Goal: Information Seeking & Learning: Learn about a topic

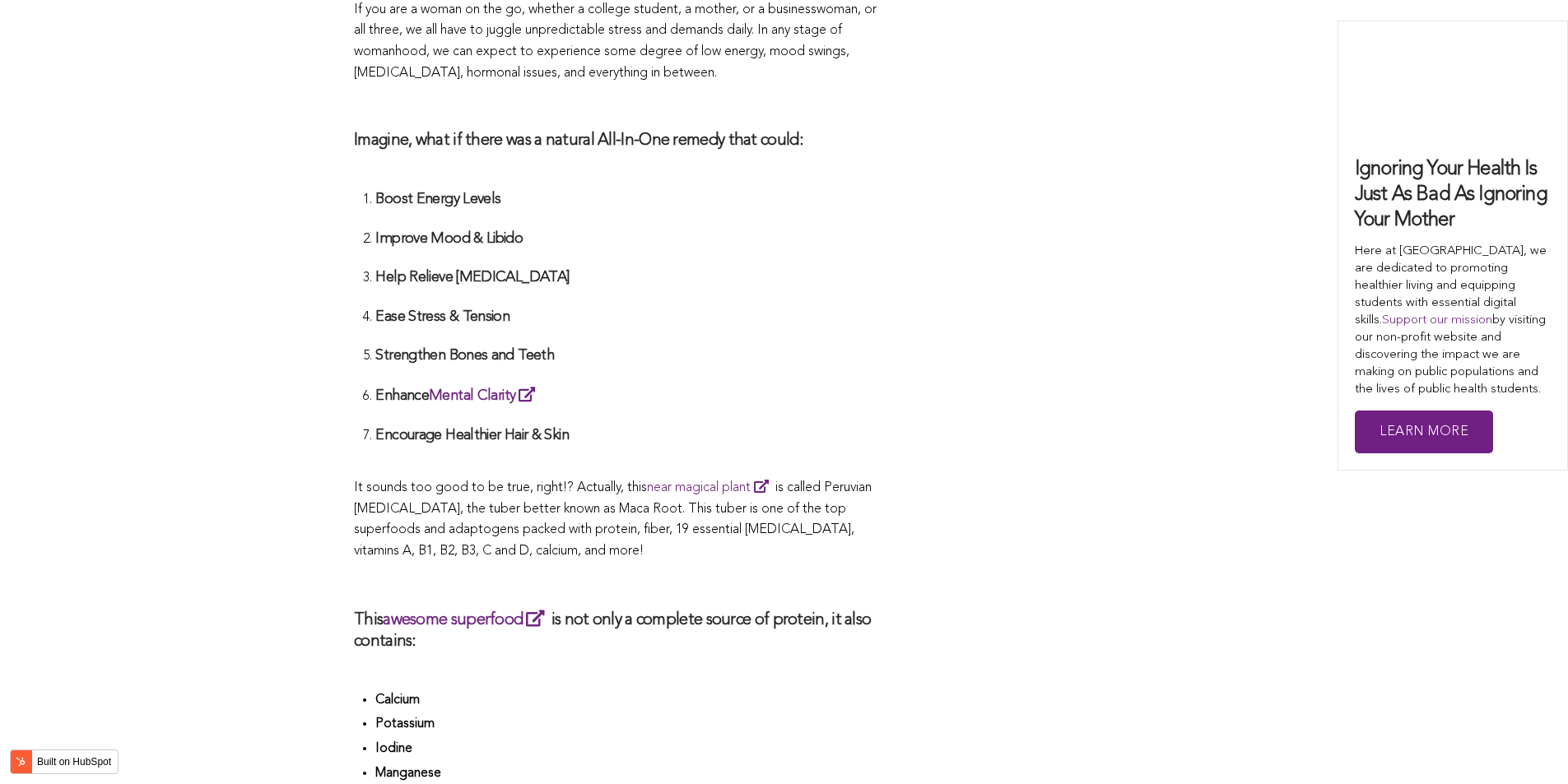
scroll to position [4970, 0]
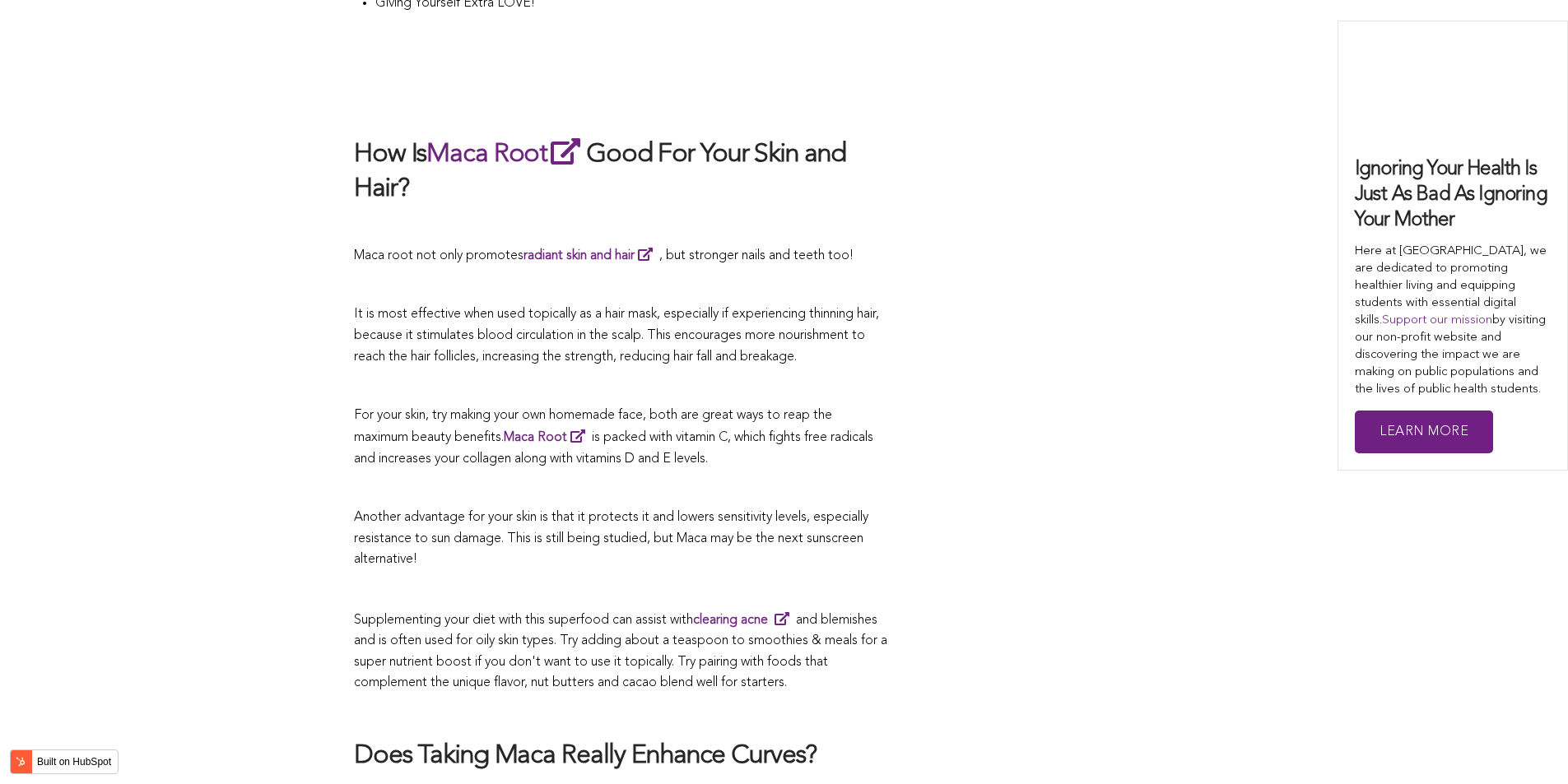
click at [712, 406] on p "For your skin, try making your own homemade face, both are great ways to reap t…" at bounding box center [622, 437] width 535 height 65
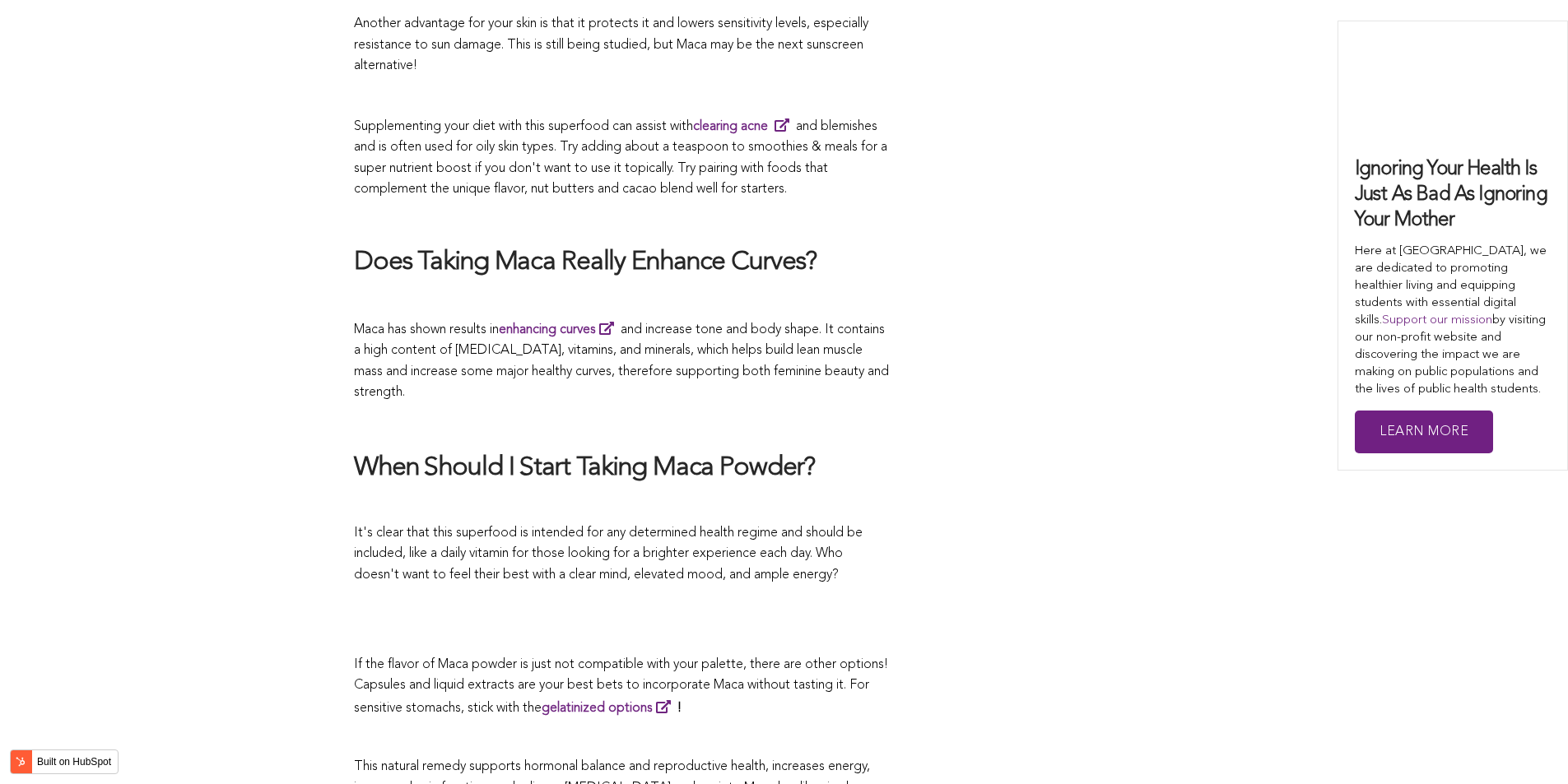
scroll to position [4186, 0]
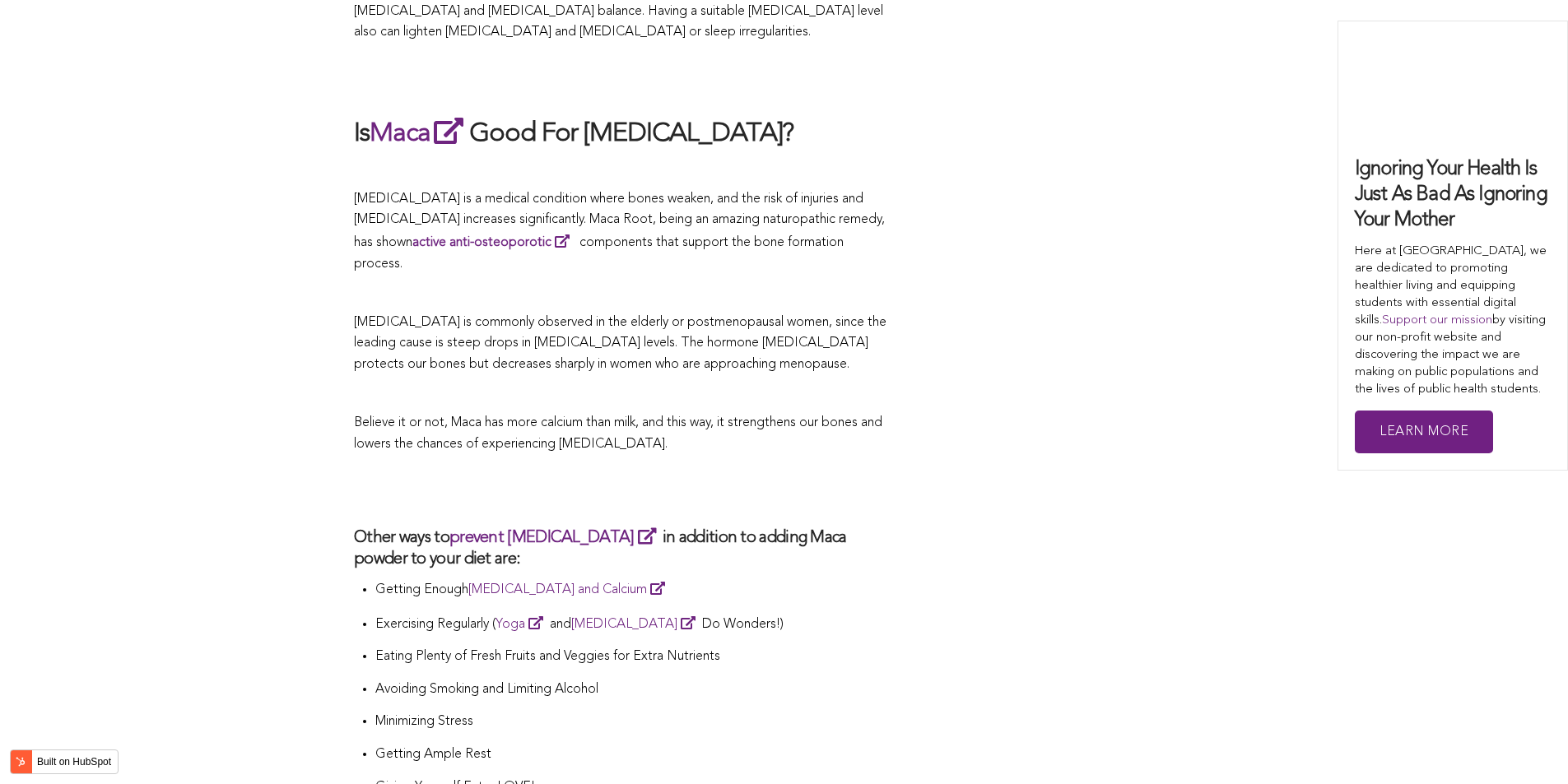
click at [845, 413] on p "Believe it or not, Maca has more calcium than milk, and this way, it strengthen…" at bounding box center [622, 434] width 535 height 42
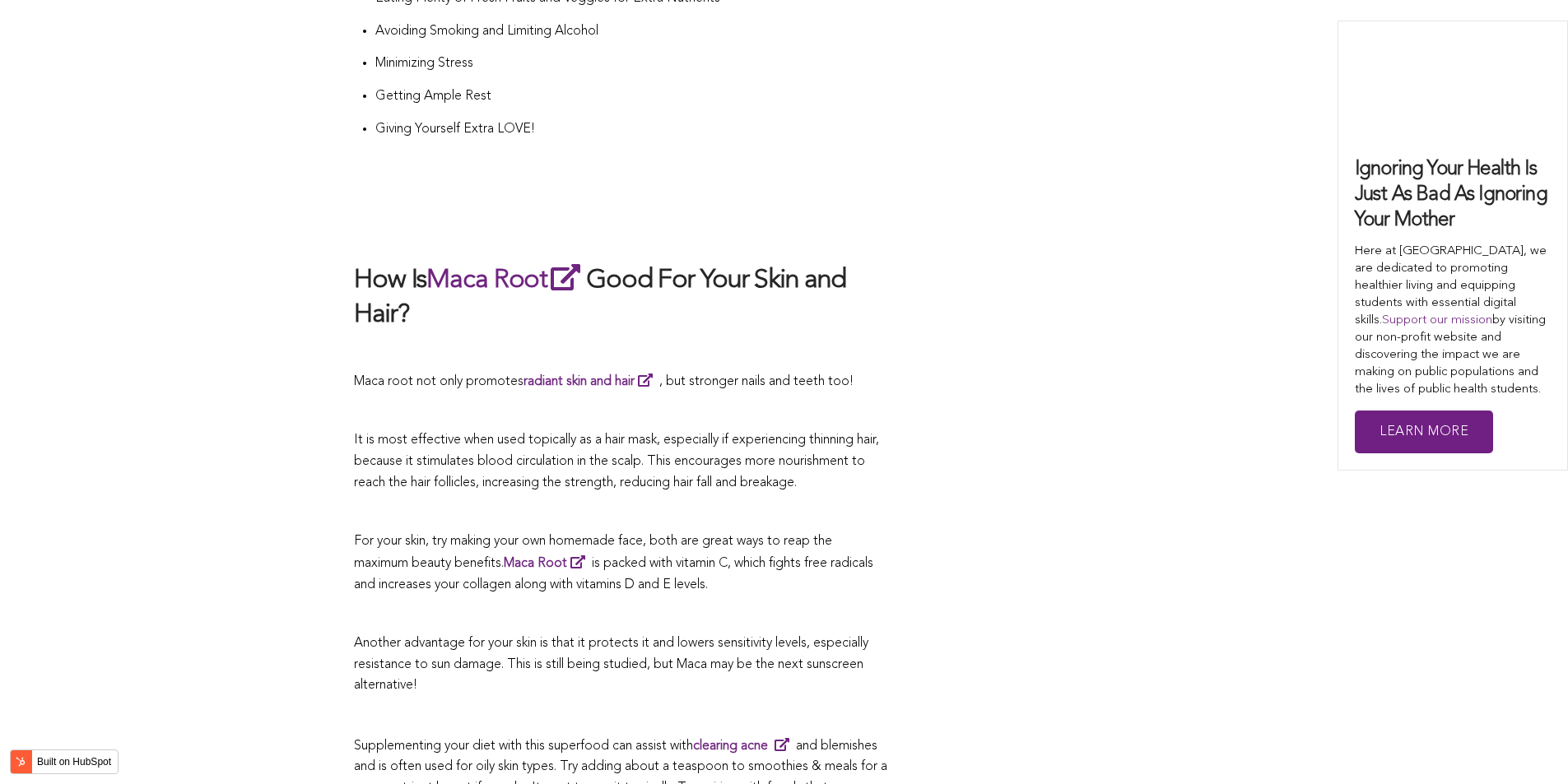
scroll to position [4926, 0]
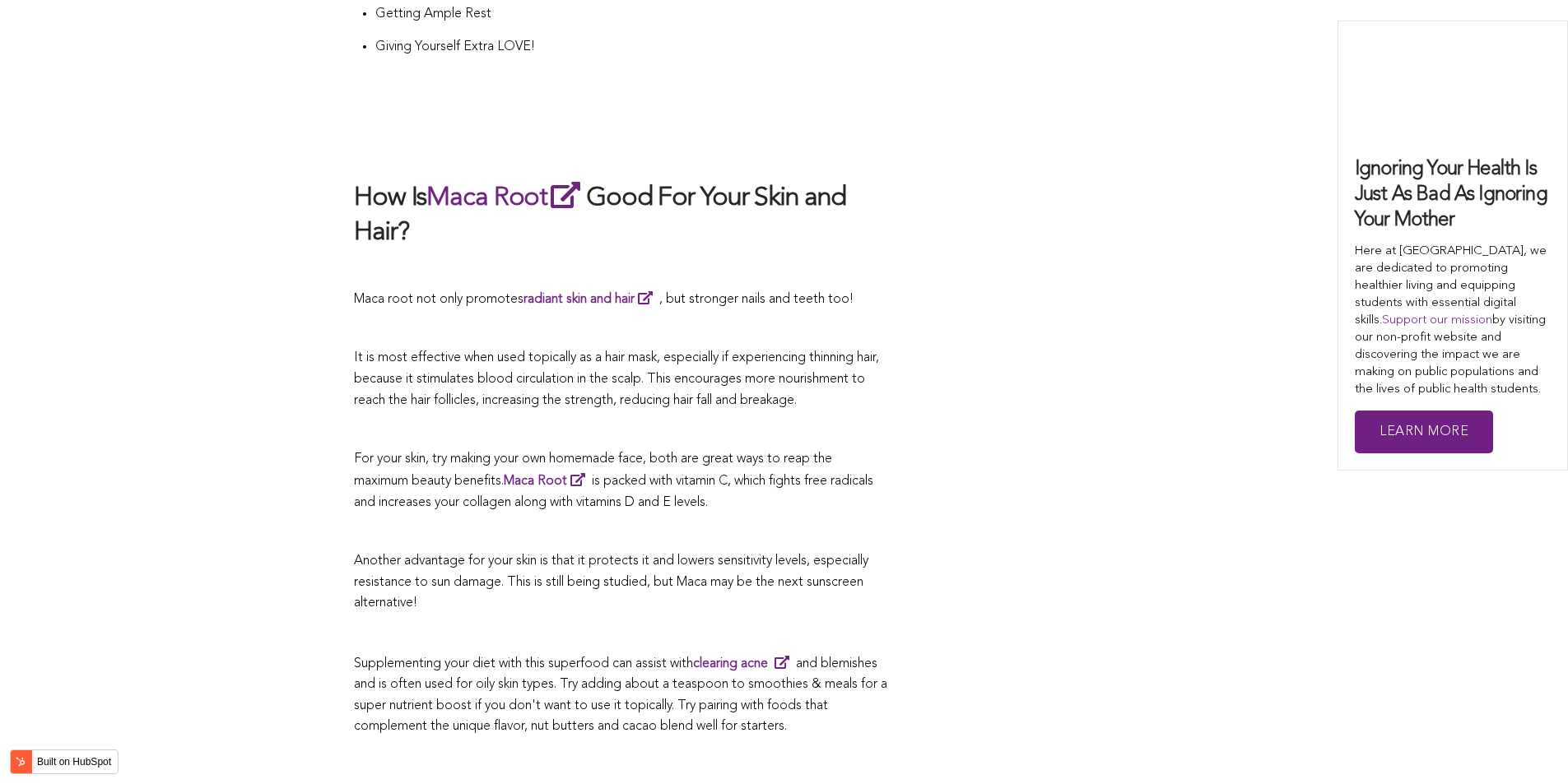
click at [507, 178] on h2 "How Is Maca Root Good For Your Skin and Hair?" at bounding box center [622, 214] width 535 height 72
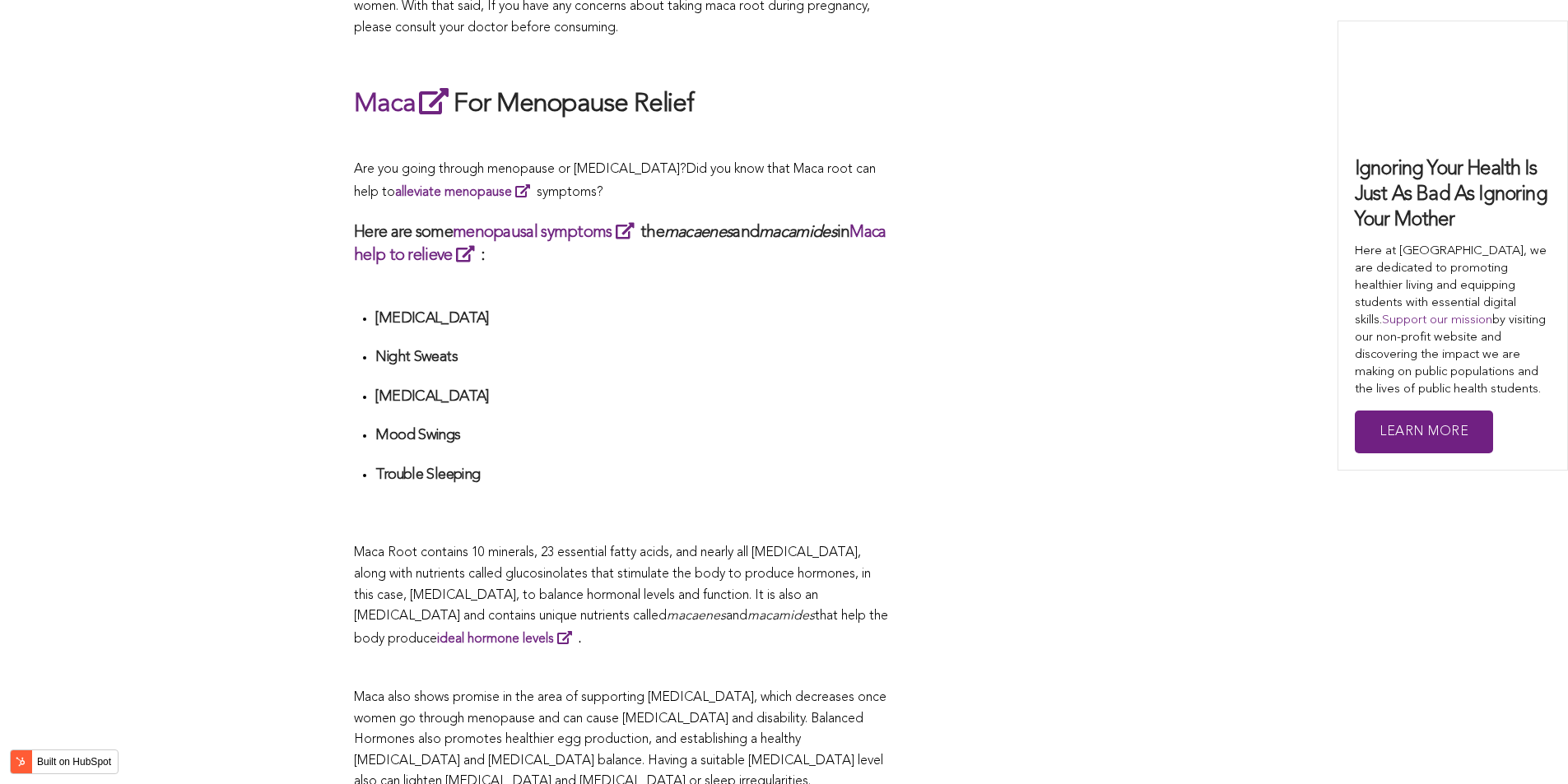
click at [683, 391] on li "[MEDICAL_DATA]" at bounding box center [632, 402] width 513 height 30
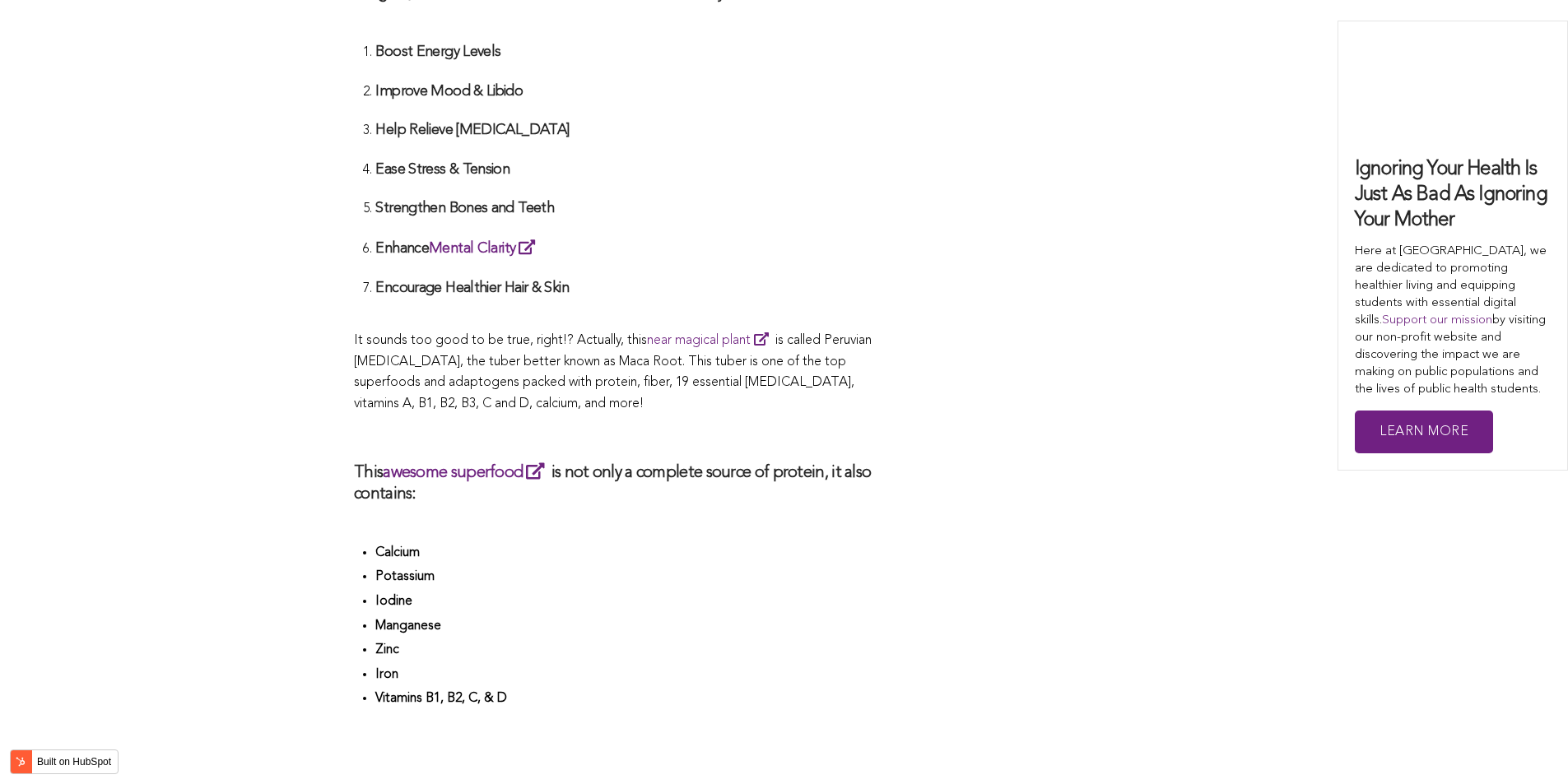
scroll to position [4099, 0]
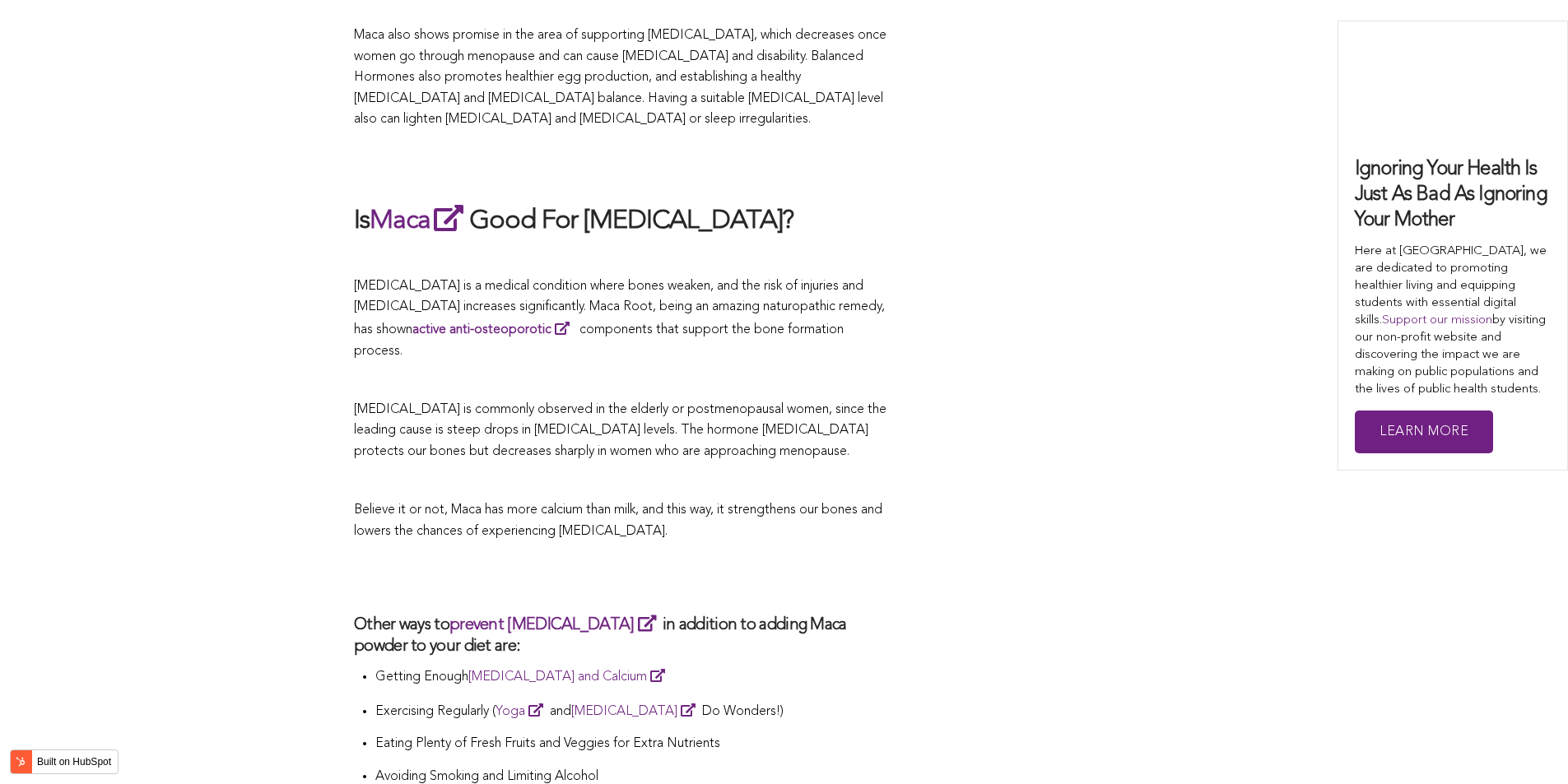
click at [542, 399] on p "[MEDICAL_DATA] is commonly observed in the elderly or postmenopausal women, sin…" at bounding box center [622, 431] width 535 height 64
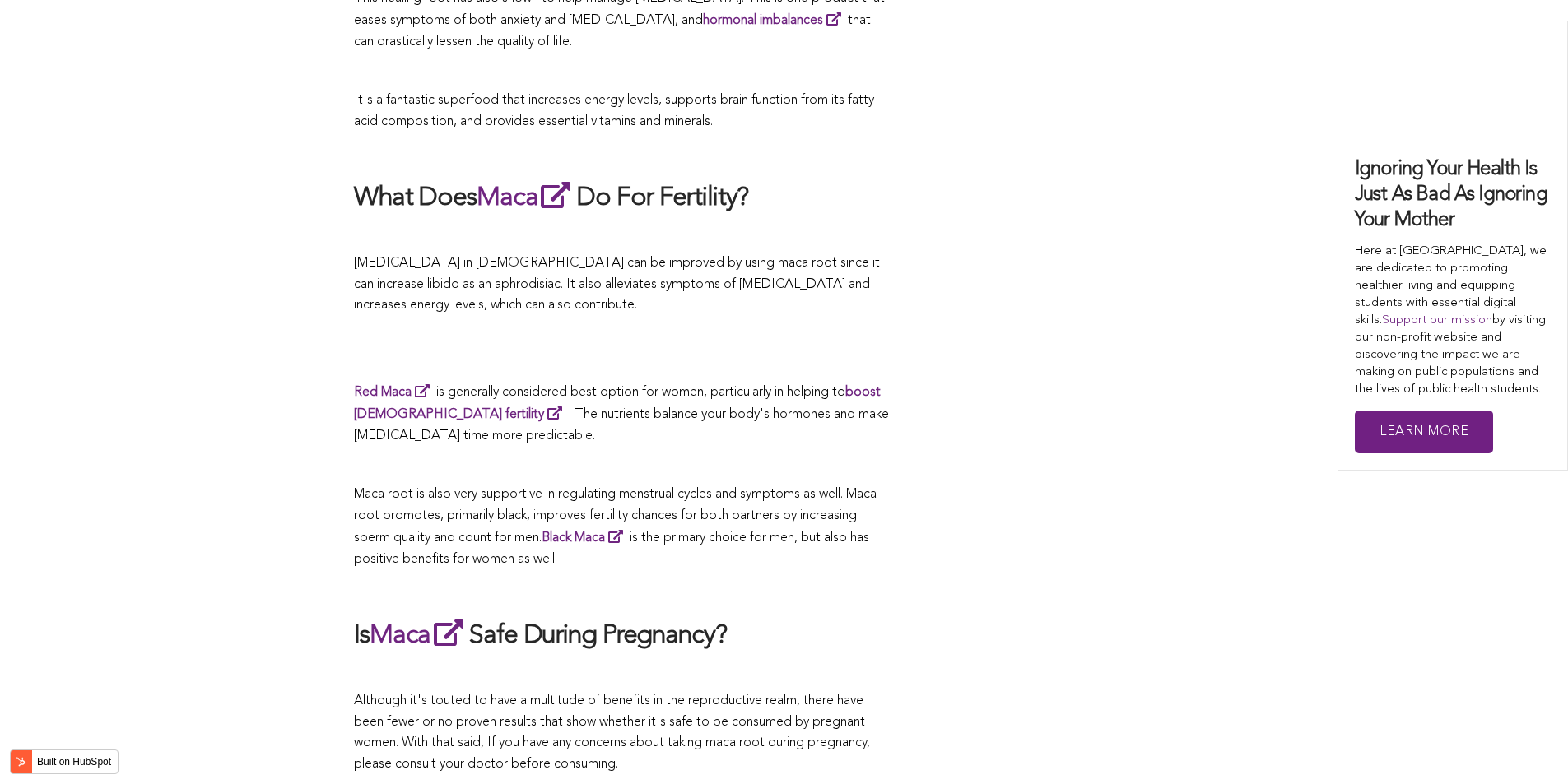
scroll to position [4421, 0]
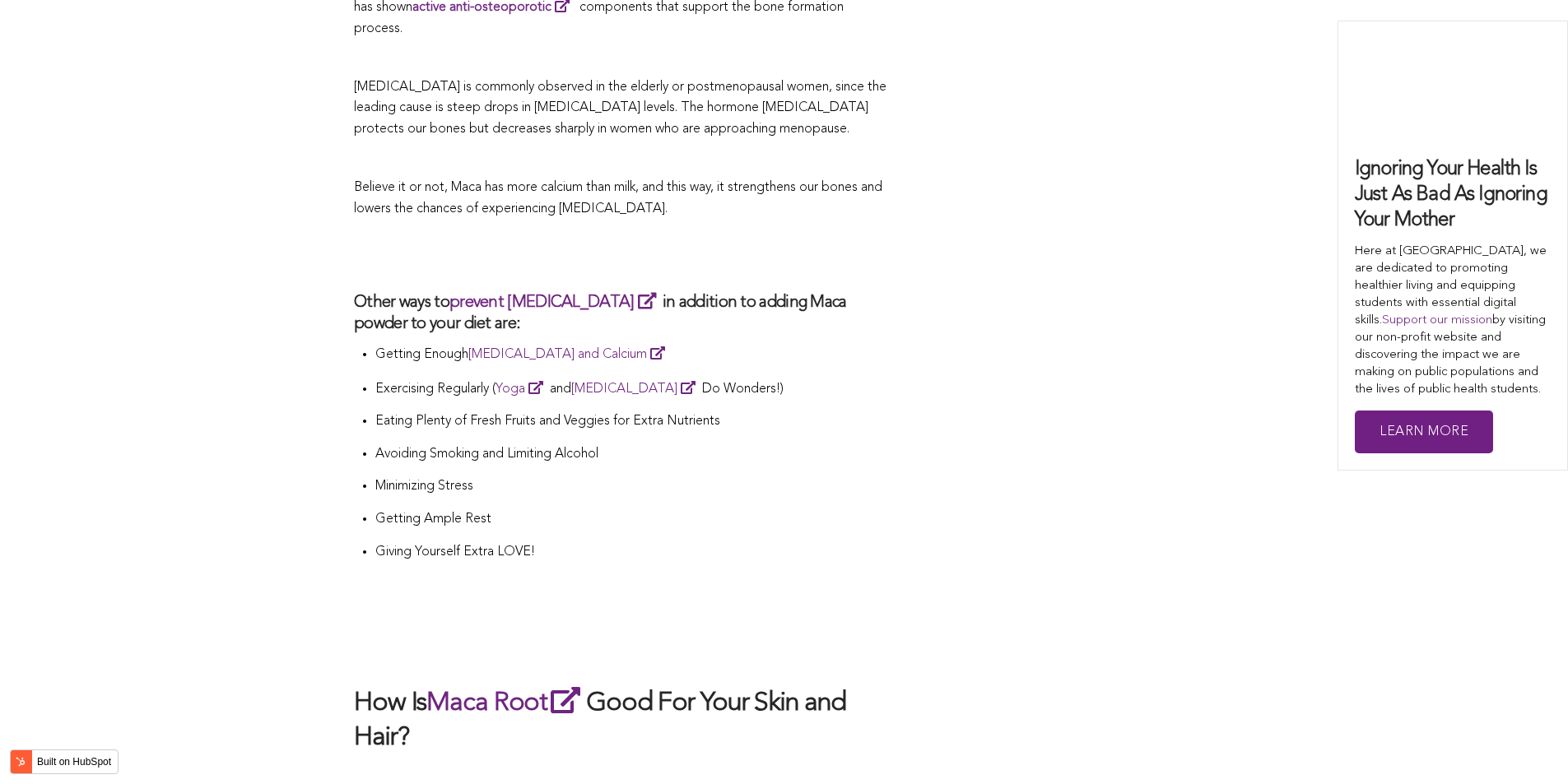
click at [510, 411] on li "Eating Plenty of Fresh Fruits and Veggies for Extra Nutrients" at bounding box center [632, 427] width 513 height 33
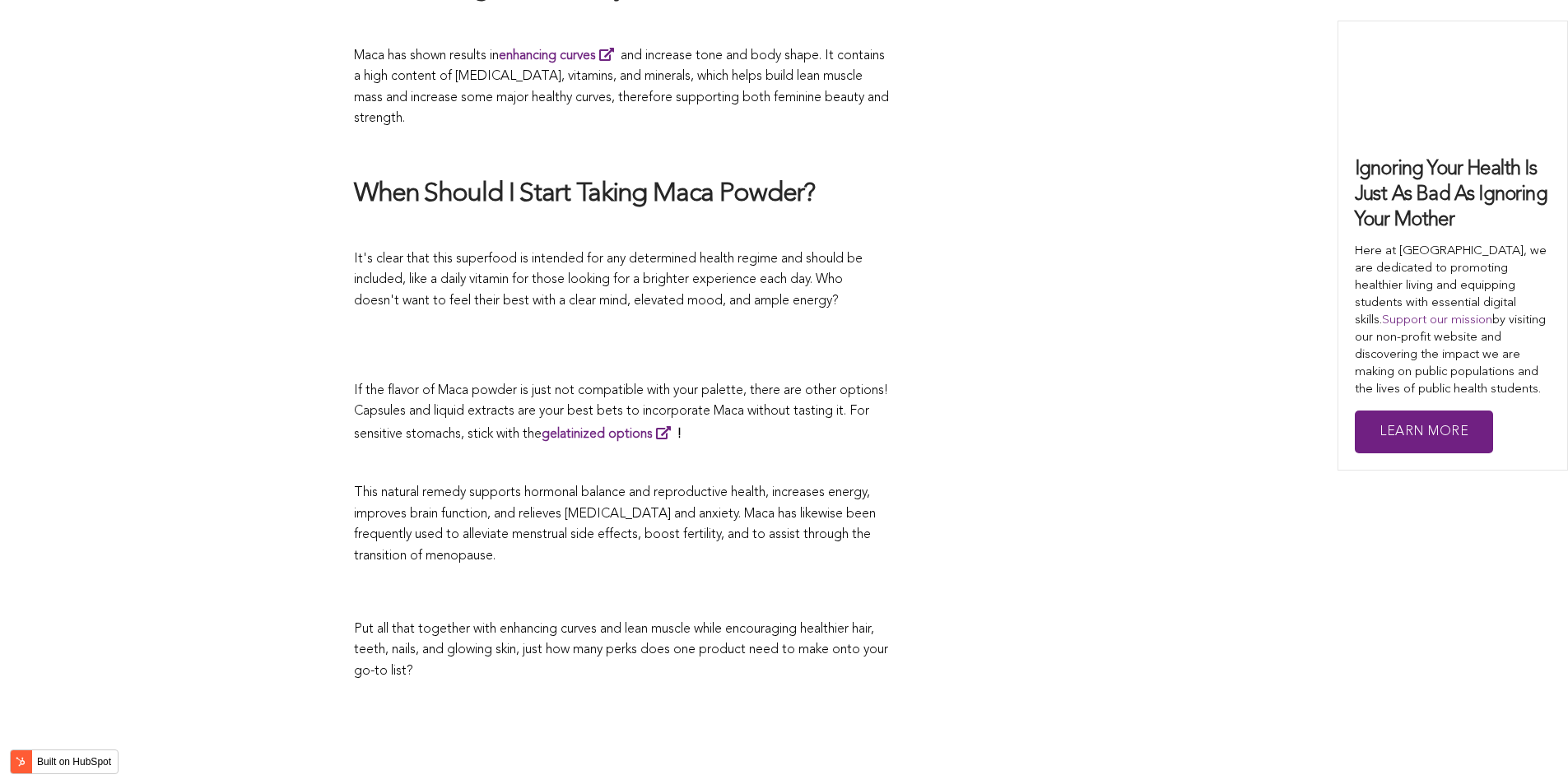
scroll to position [2747, 0]
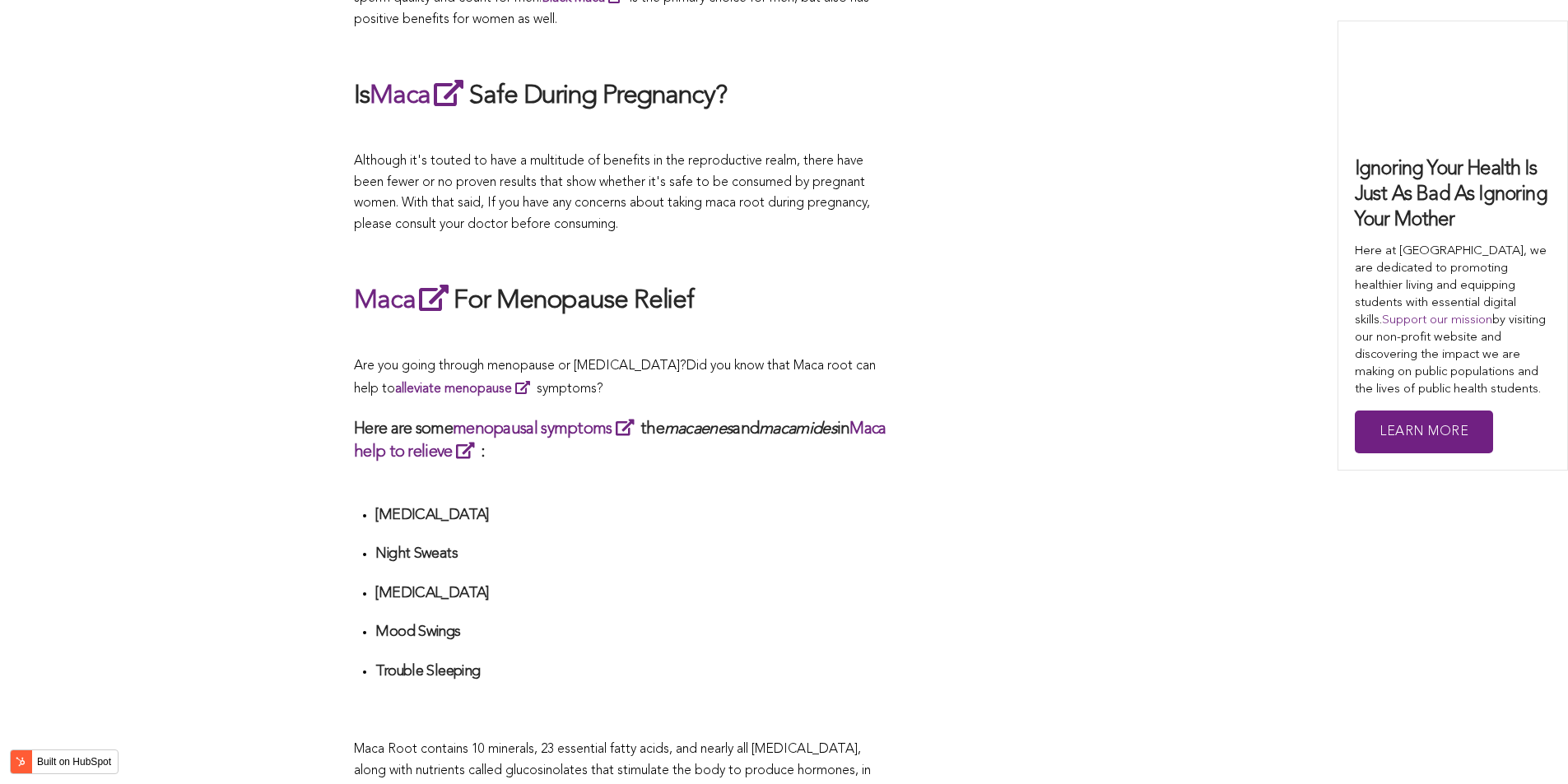
scroll to position [4380, 0]
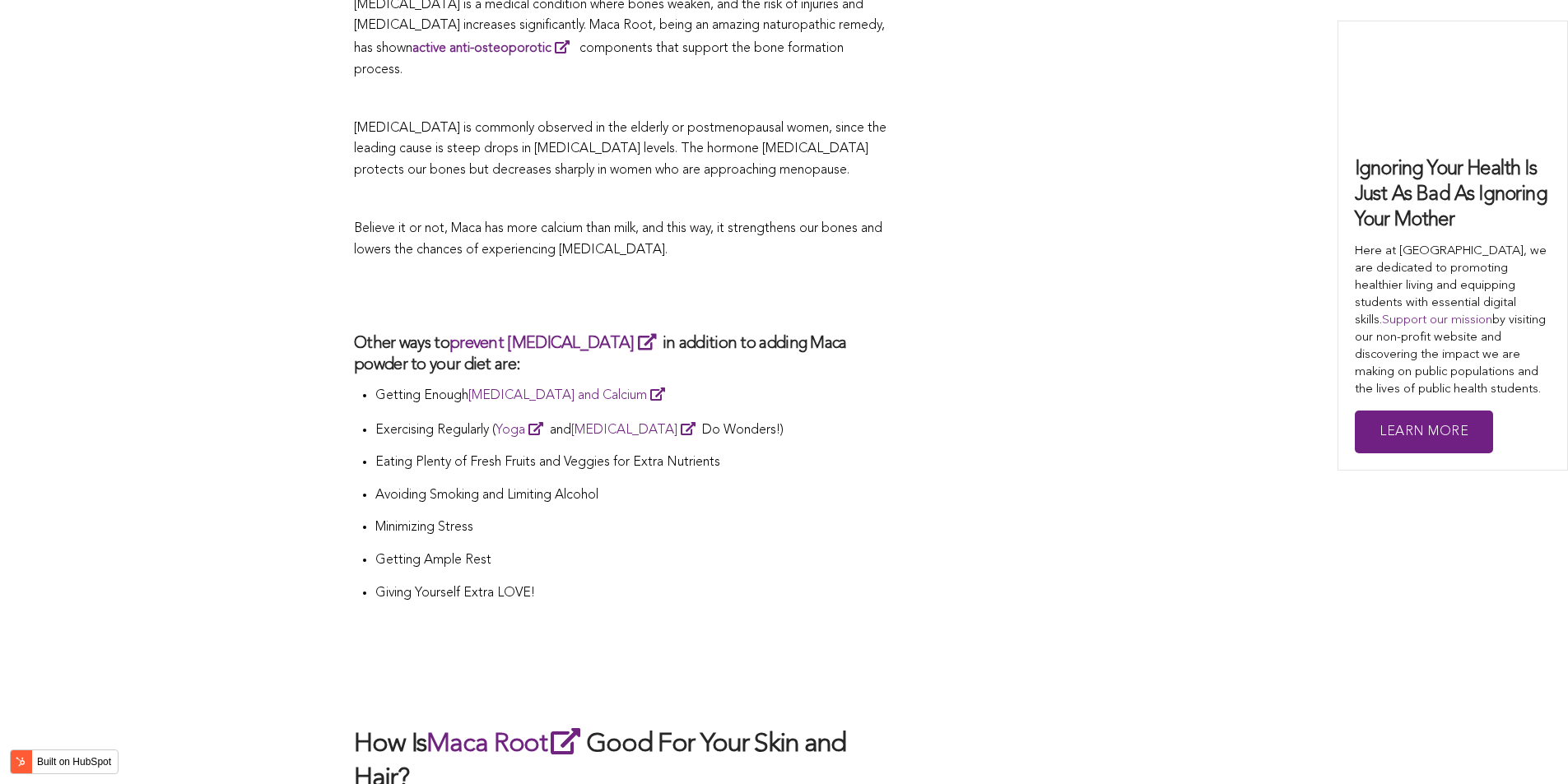
click at [888, 418] on li "Exercising Regularly ( Yoga and [MEDICAL_DATA] Do Wonders!)" at bounding box center [632, 436] width 513 height 35
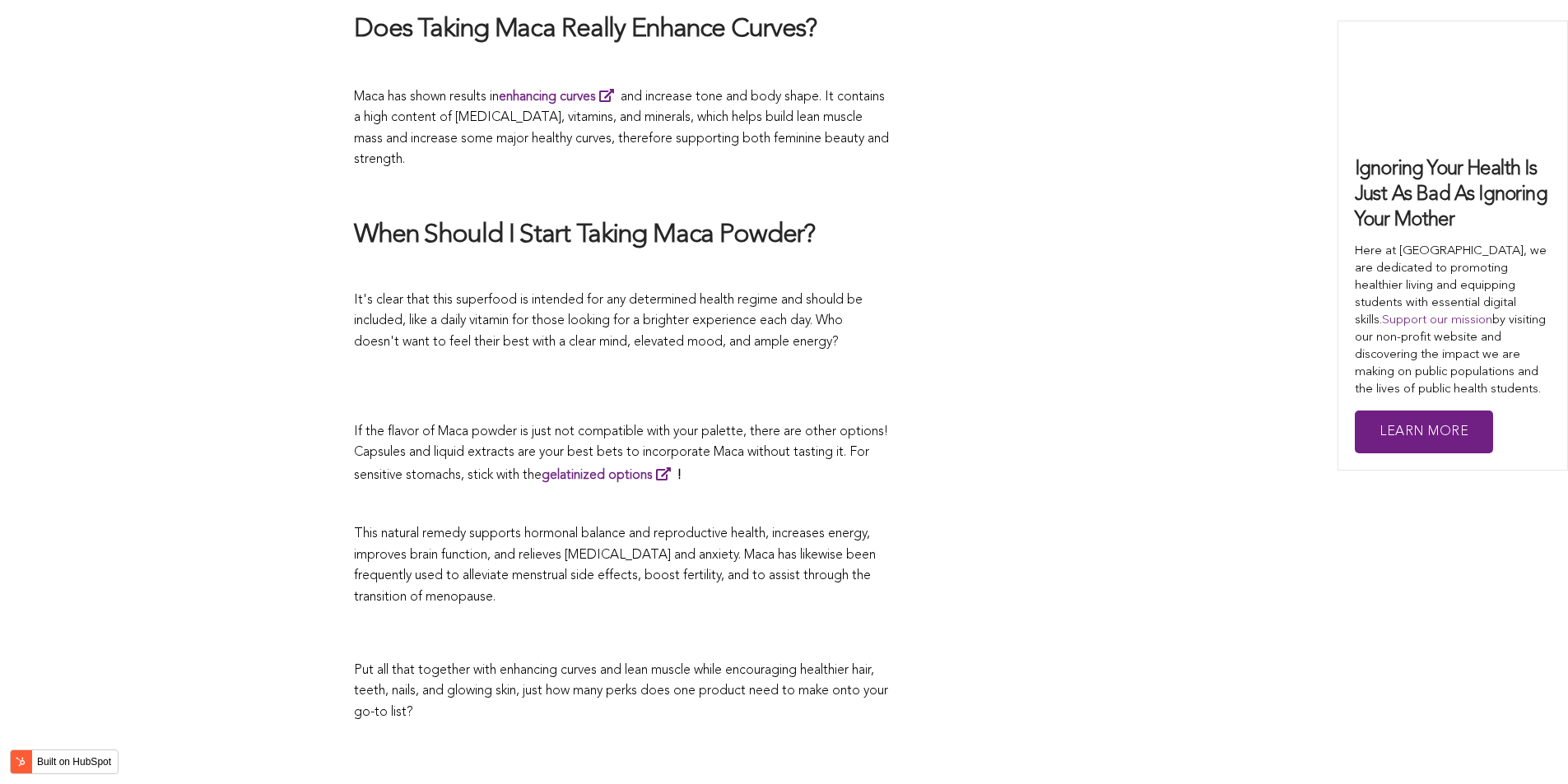
scroll to position [4118, 0]
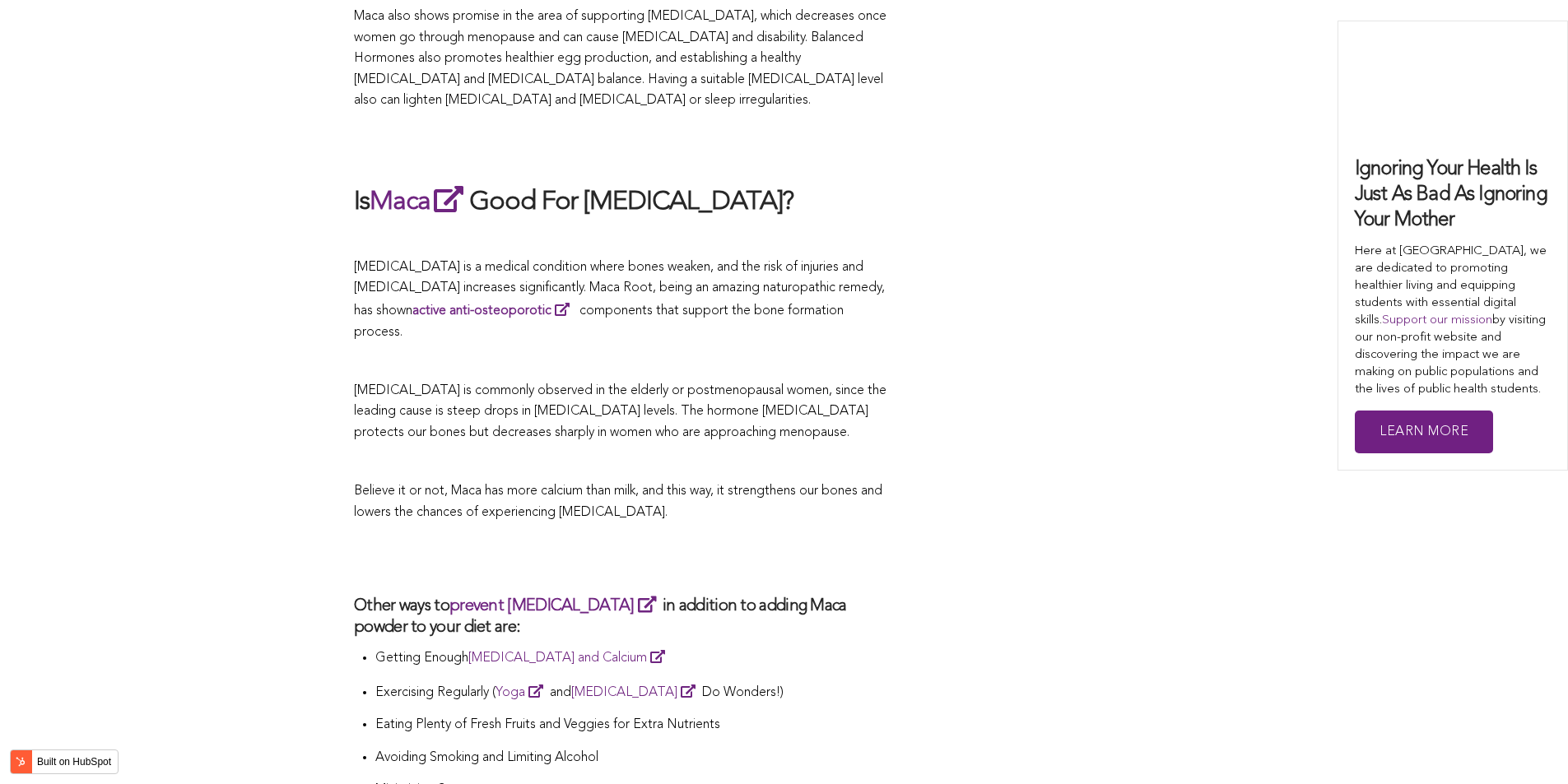
click at [872, 391] on p "[MEDICAL_DATA] is commonly observed in the elderly or postmenopausal women, sin…" at bounding box center [622, 413] width 535 height 64
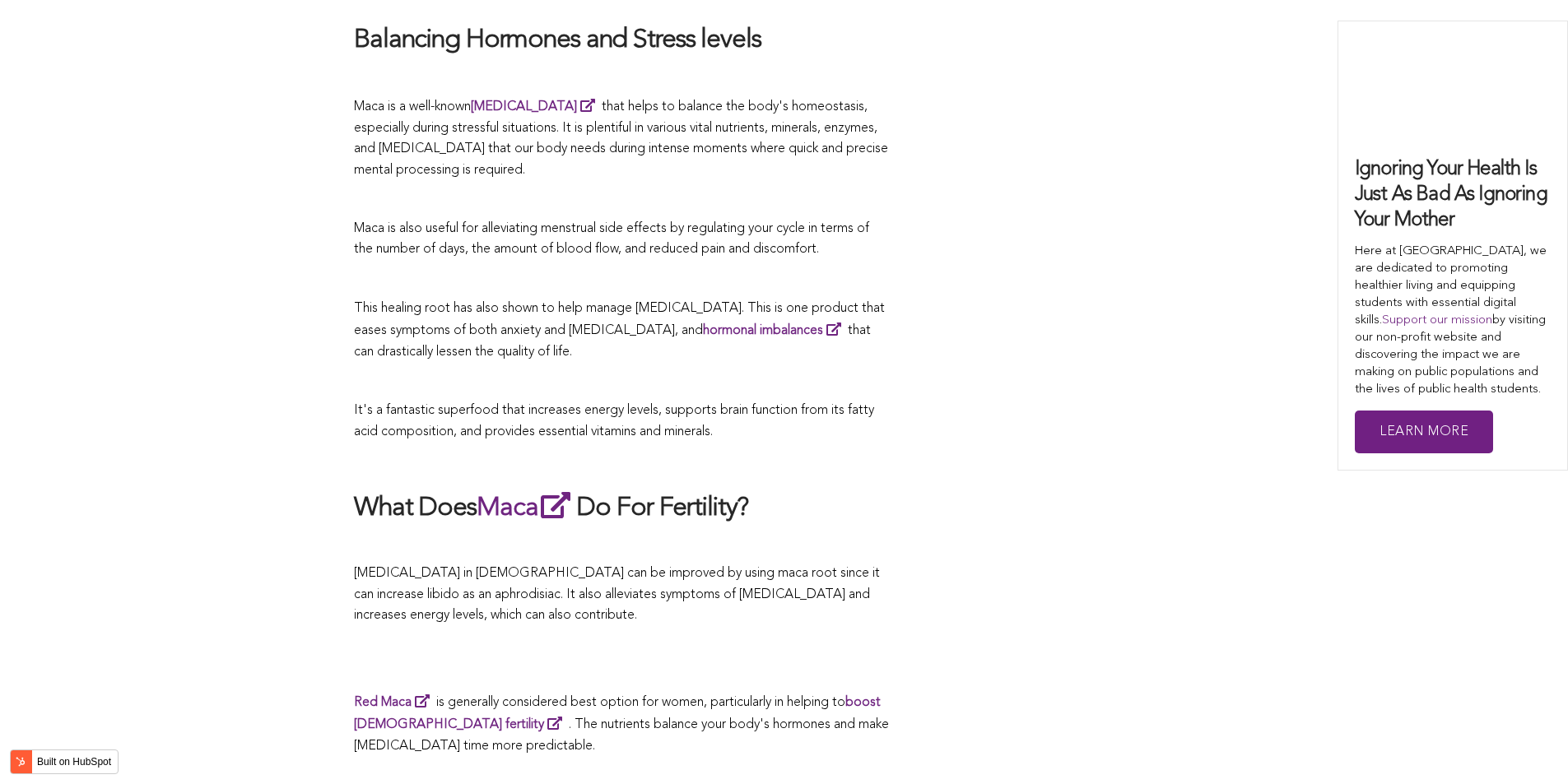
scroll to position [4619, 0]
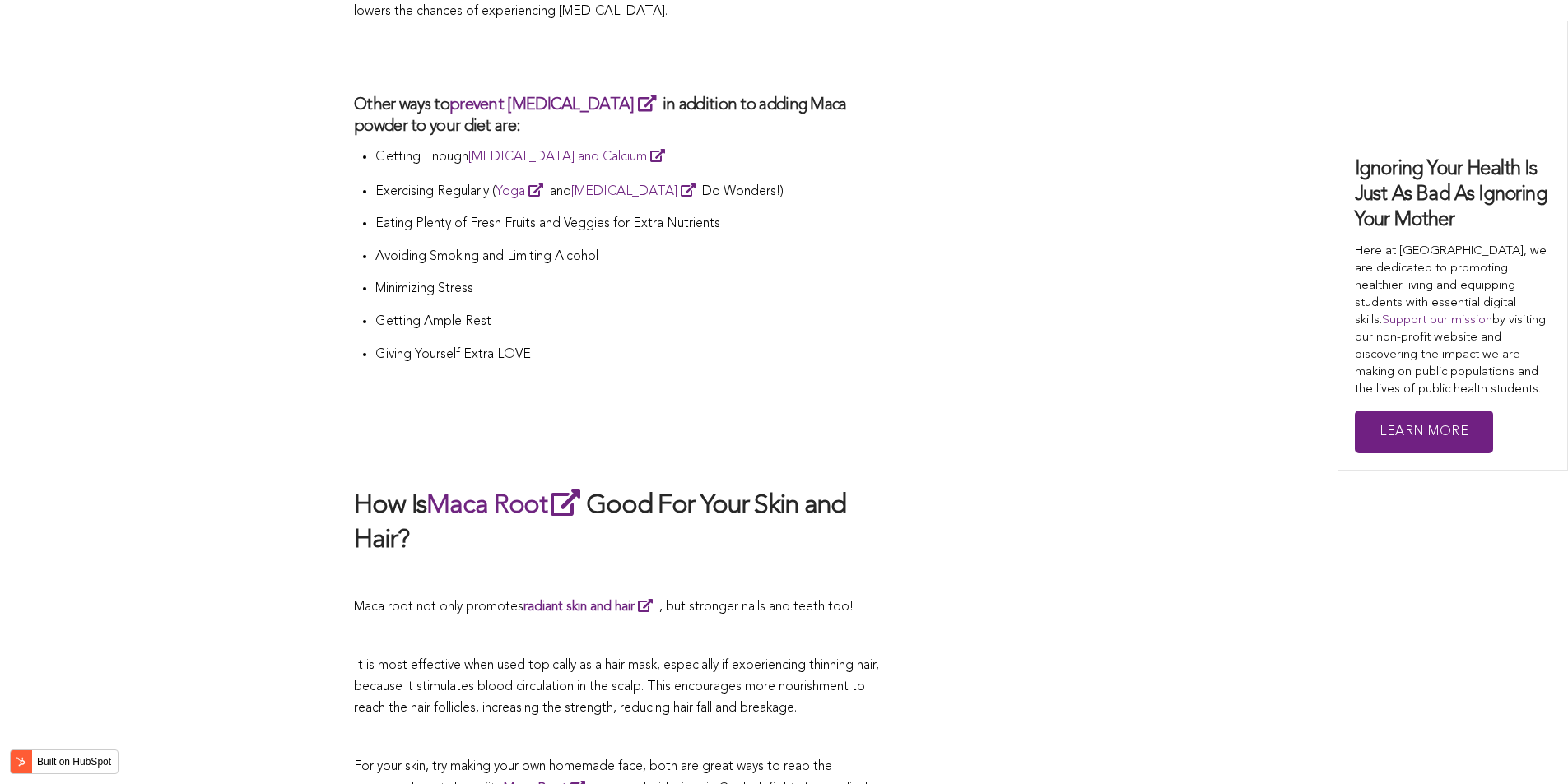
click at [642, 436] on h2 at bounding box center [622, 453] width 535 height 35
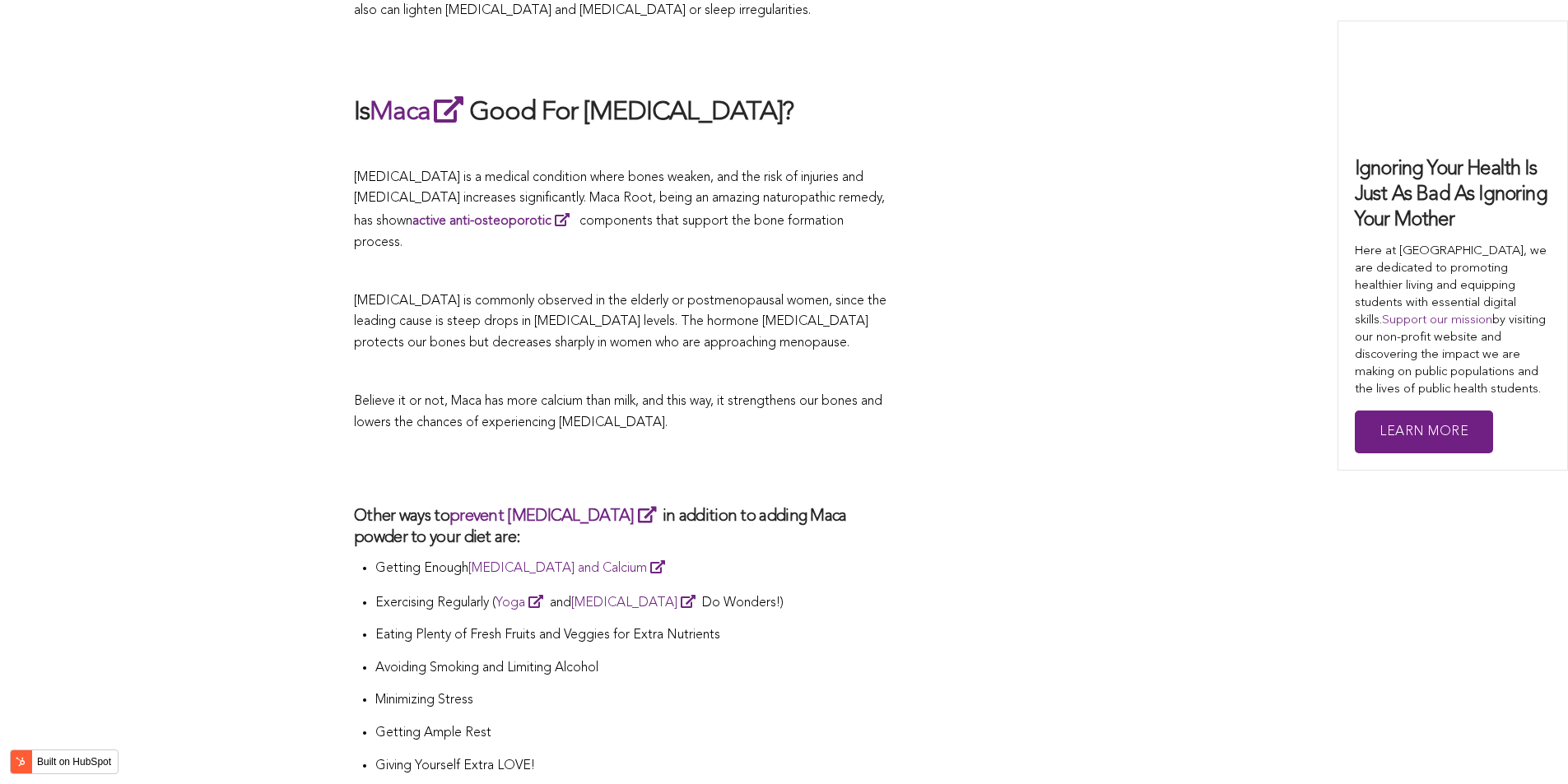
scroll to position [4126, 0]
